Goal: Transaction & Acquisition: Purchase product/service

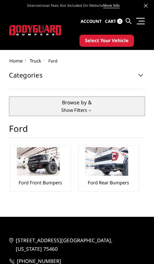
click at [53, 184] on link "Ford Front Bumpers" at bounding box center [40, 182] width 43 height 6
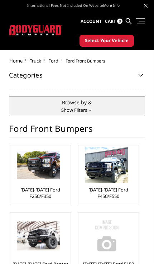
click at [40, 190] on link "[DATE]-[DATE] Ford F250/F350" at bounding box center [40, 192] width 56 height 13
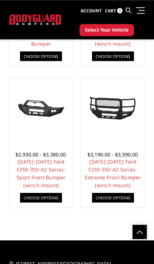
scroll to position [643, 0]
click at [129, 195] on link "Choose Options" at bounding box center [113, 198] width 42 height 10
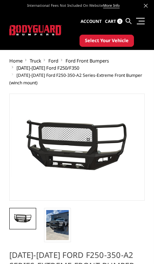
click at [63, 230] on img at bounding box center [57, 225] width 23 height 30
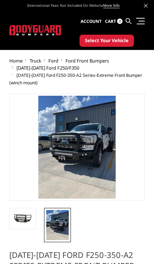
click at [25, 214] on img at bounding box center [22, 219] width 23 height 10
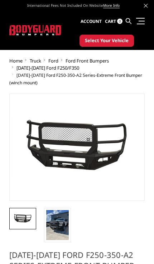
click at [67, 228] on img at bounding box center [57, 225] width 23 height 30
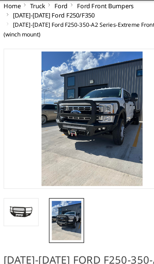
click at [56, 193] on img at bounding box center [57, 208] width 23 height 30
click at [18, 196] on img at bounding box center [22, 201] width 23 height 10
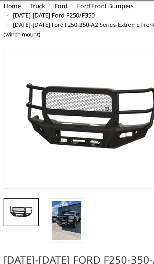
click at [60, 193] on img at bounding box center [57, 208] width 23 height 30
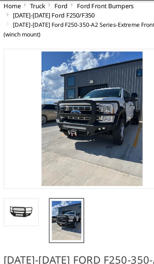
click at [26, 196] on img at bounding box center [22, 201] width 23 height 10
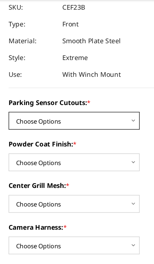
click at [102, 125] on select "Choose Options No-Without Parking Sensor Cutouts Yes-With Parking Sensor Cutouts" at bounding box center [59, 132] width 100 height 14
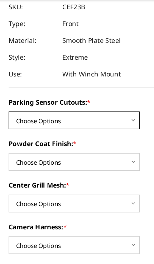
select select "2421"
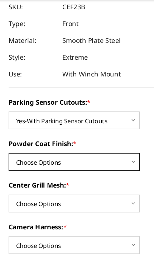
click at [101, 157] on select "Choose Options Bare Metal Textured Black Powder Coat" at bounding box center [59, 164] width 100 height 14
select select "2422"
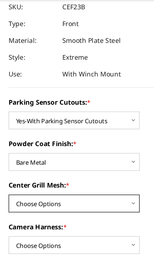
click at [95, 189] on select "Choose Options With Center Grill Mesh Without Center Grill Mesh" at bounding box center [59, 196] width 100 height 14
select select "2424"
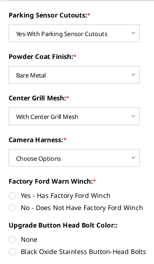
scroll to position [329, 0]
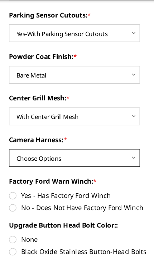
click at [97, 153] on select "Choose Options WITH Camera Harness WITHOUT Camera Harness" at bounding box center [59, 160] width 100 height 14
select select "2426"
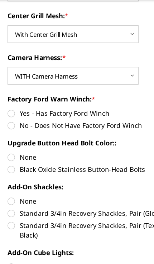
scroll to position [396, 0]
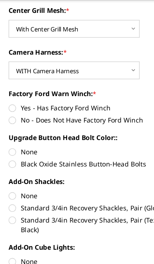
click at [14, 128] on label "No - Does Not Have Factory Ford Winch" at bounding box center [76, 132] width 135 height 8
click at [144, 118] on input "No - Does Not Have Factory Ford Winch" at bounding box center [144, 118] width 0 height 0
radio input "true"
click at [13, 161] on label "Black Oxide Stainless Button-Head Bolts" at bounding box center [76, 165] width 135 height 8
click at [144, 152] on input "Black Oxide Stainless Button-Head Bolts" at bounding box center [144, 152] width 0 height 0
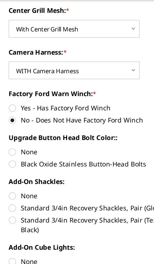
radio input "true"
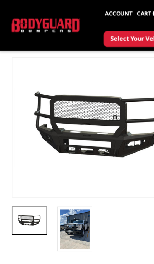
scroll to position [0, 0]
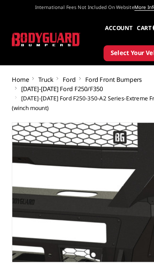
click at [87, 163] on img at bounding box center [52, 132] width 457 height 210
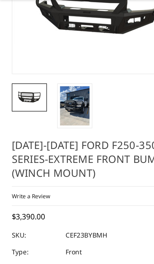
scroll to position [88, 0]
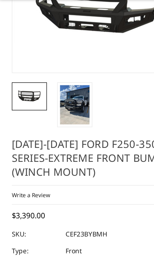
click at [61, 105] on img at bounding box center [57, 120] width 23 height 30
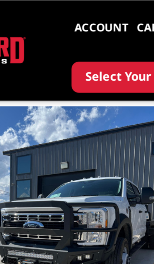
scroll to position [36, 0]
